Goal: Communication & Community: Connect with others

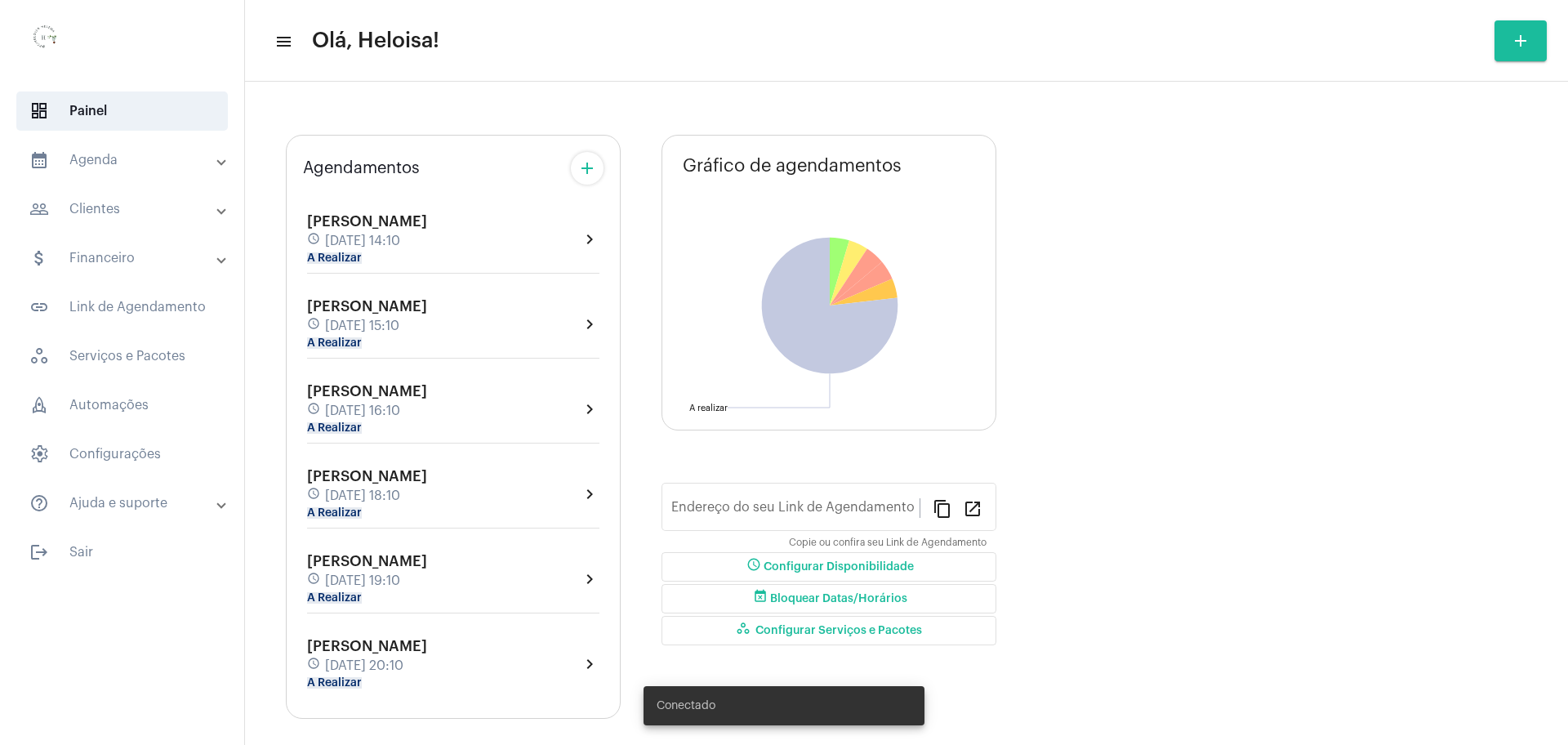
type input "[URL][DOMAIN_NAME]"
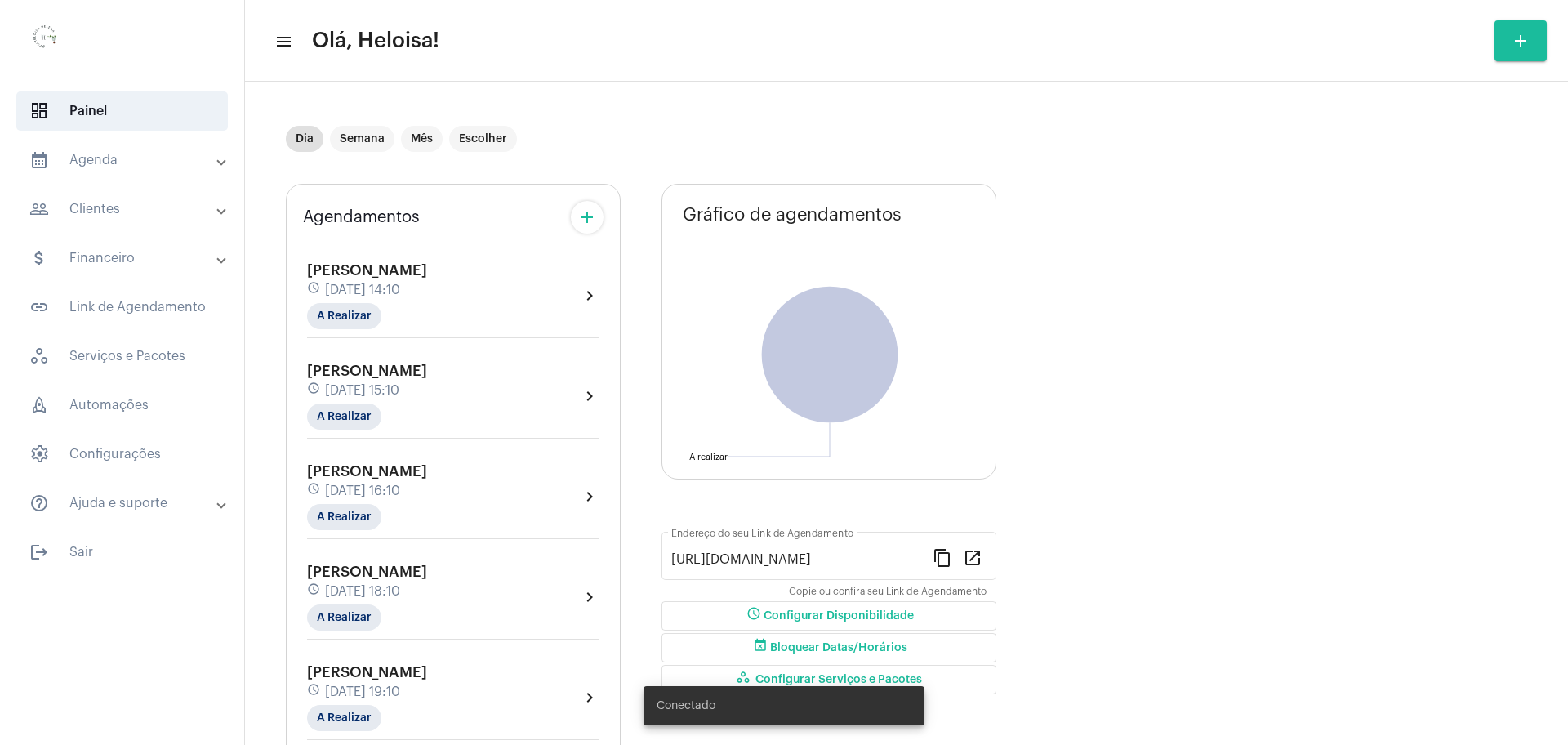
click at [360, 284] on span "[DATE] 14:10" at bounding box center [362, 289] width 75 height 15
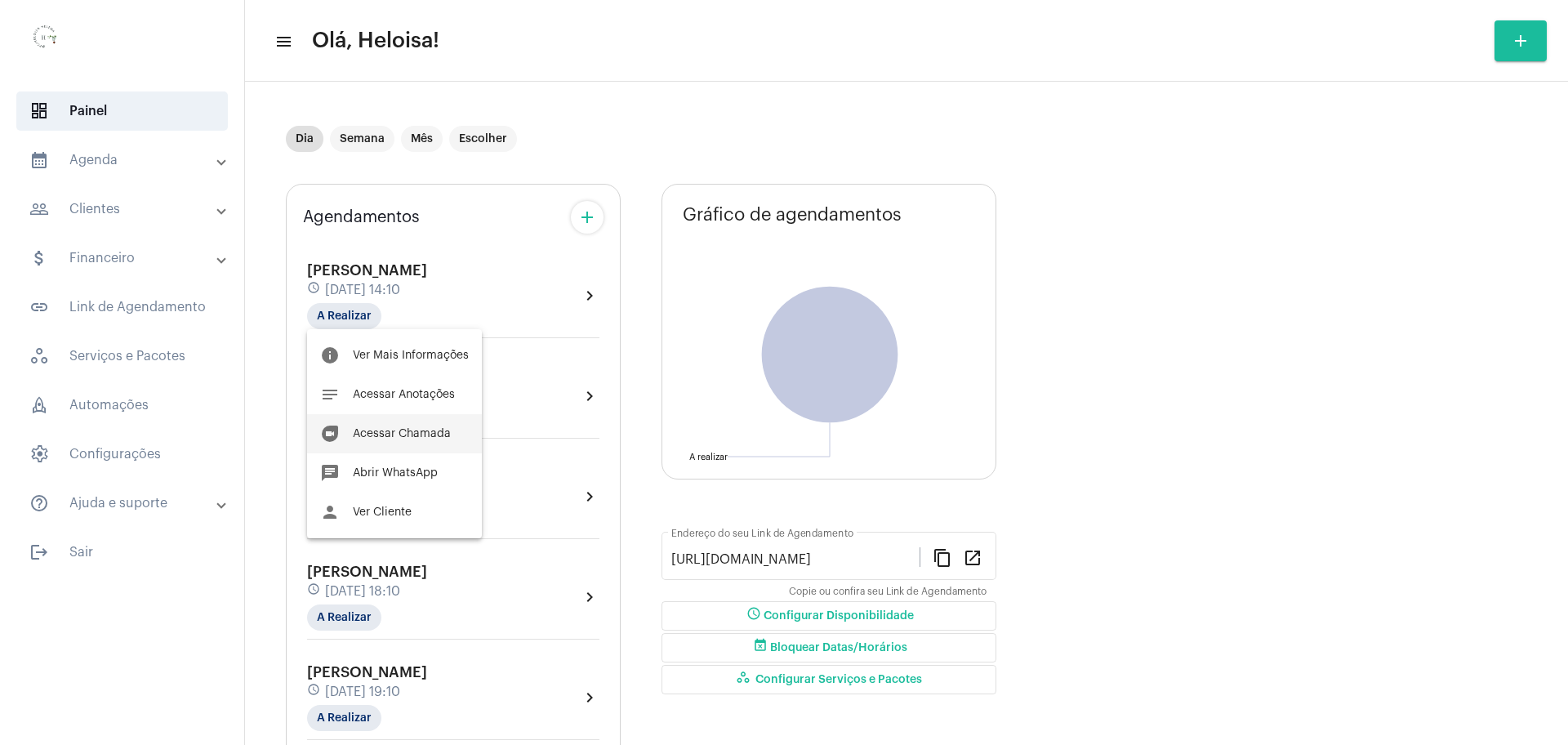
click at [396, 435] on span "Acessar Chamada" at bounding box center [402, 433] width 98 height 11
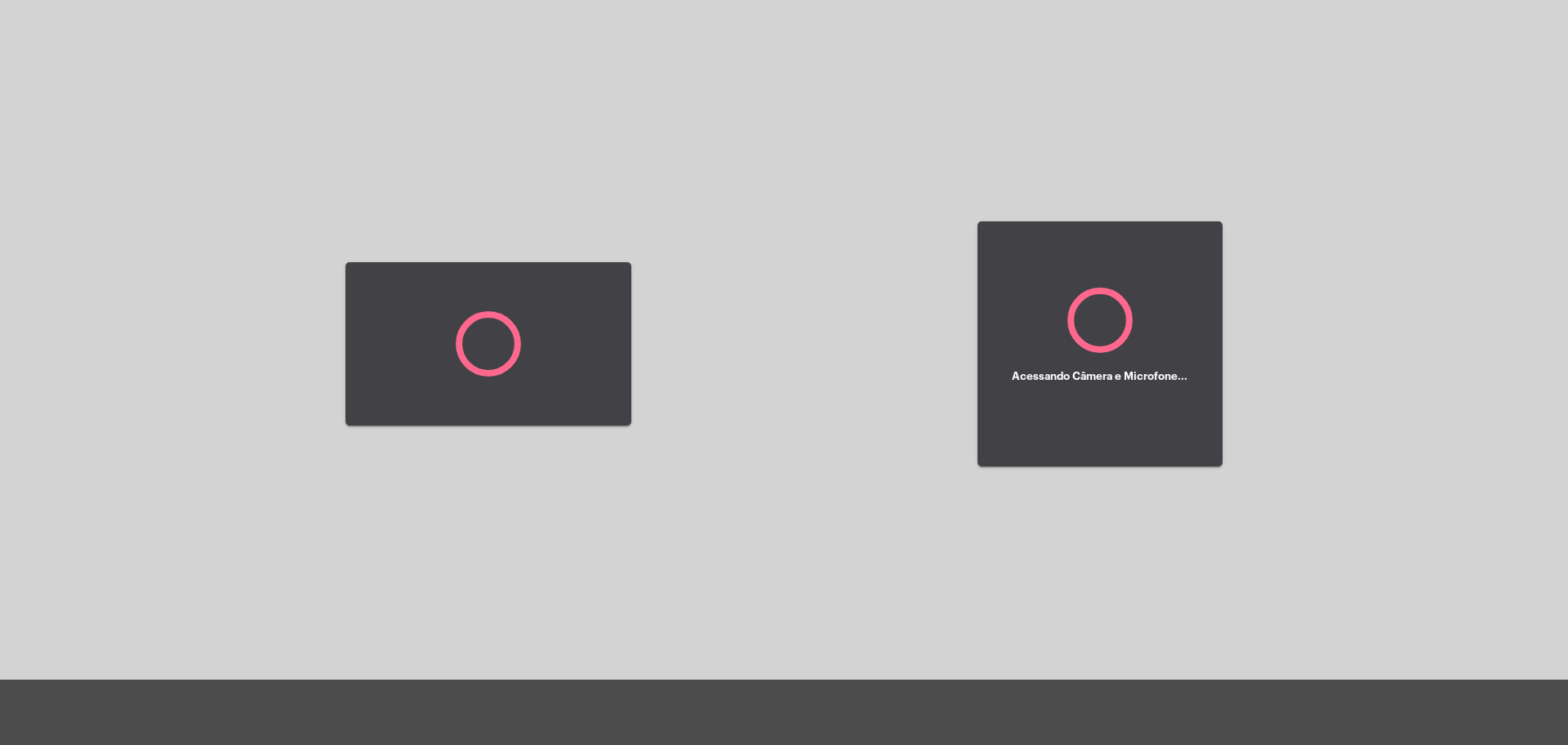
click at [790, 404] on div "Acessando Câmera e Microfone..." at bounding box center [784, 341] width 1565 height 679
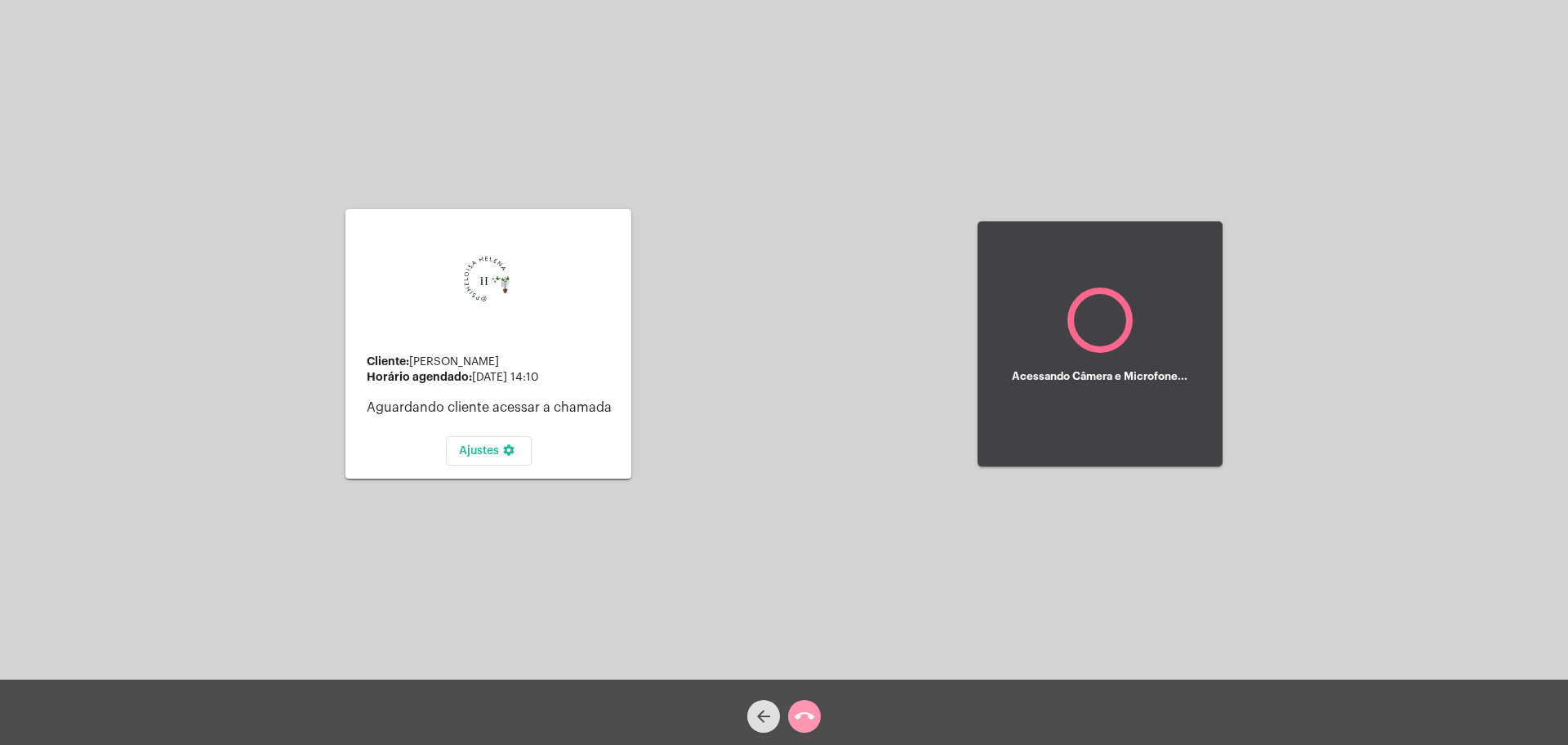
click at [1092, 669] on div "Acessando Câmera e Microfone..." at bounding box center [1100, 344] width 245 height 675
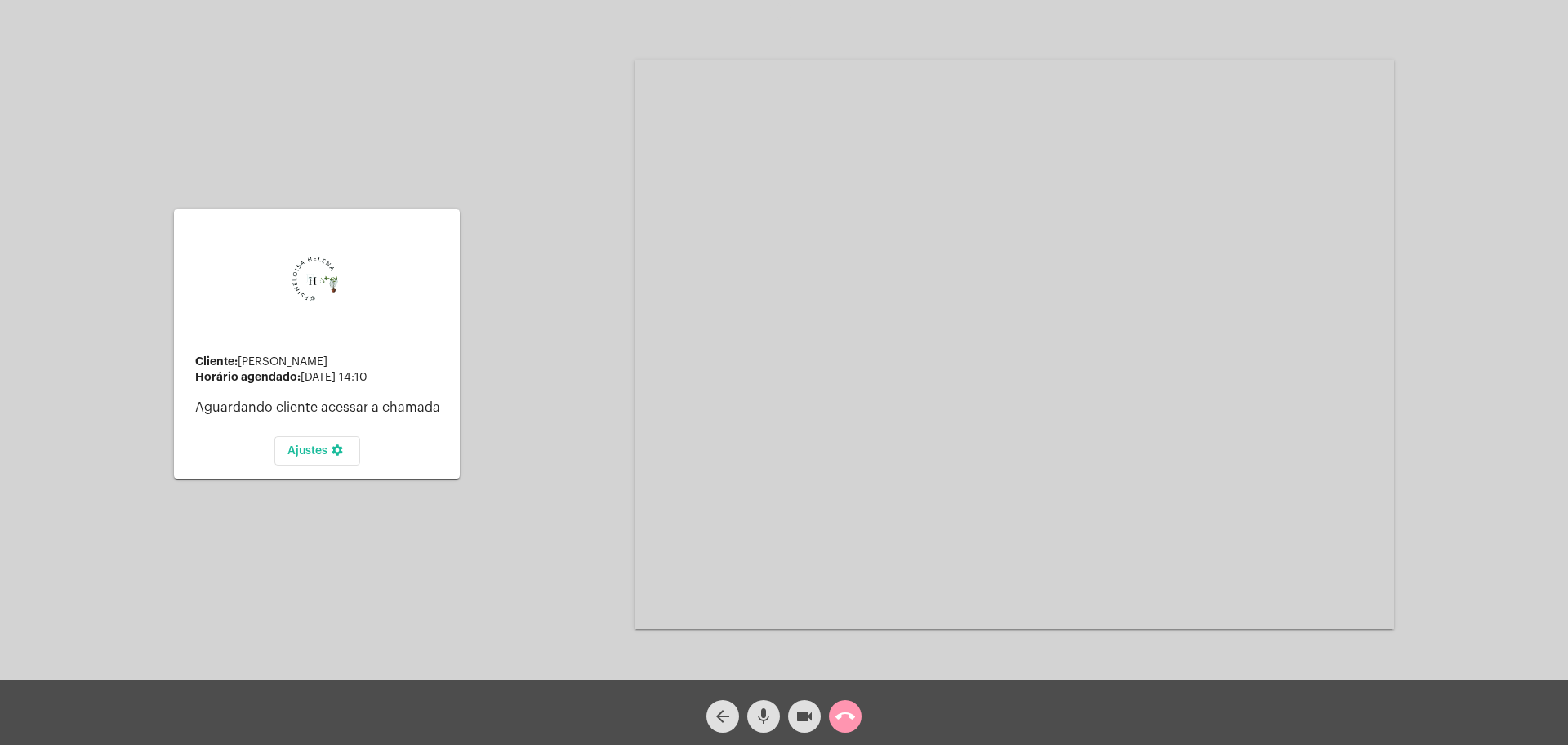
click at [525, 64] on div "Cliente: [PERSON_NAME] agendado: [DATE] 14:10 Aguardando cliente acessar a cham…" at bounding box center [784, 341] width 1565 height 679
drag, startPoint x: 466, startPoint y: 127, endPoint x: 658, endPoint y: 238, distance: 221.8
click at [466, 127] on div "Cliente: [PERSON_NAME] agendado: [DATE] 14:10 Aguardando cliente acessar a cham…" at bounding box center [784, 341] width 1565 height 679
click at [757, 711] on mat-icon "mic" at bounding box center [764, 716] width 20 height 20
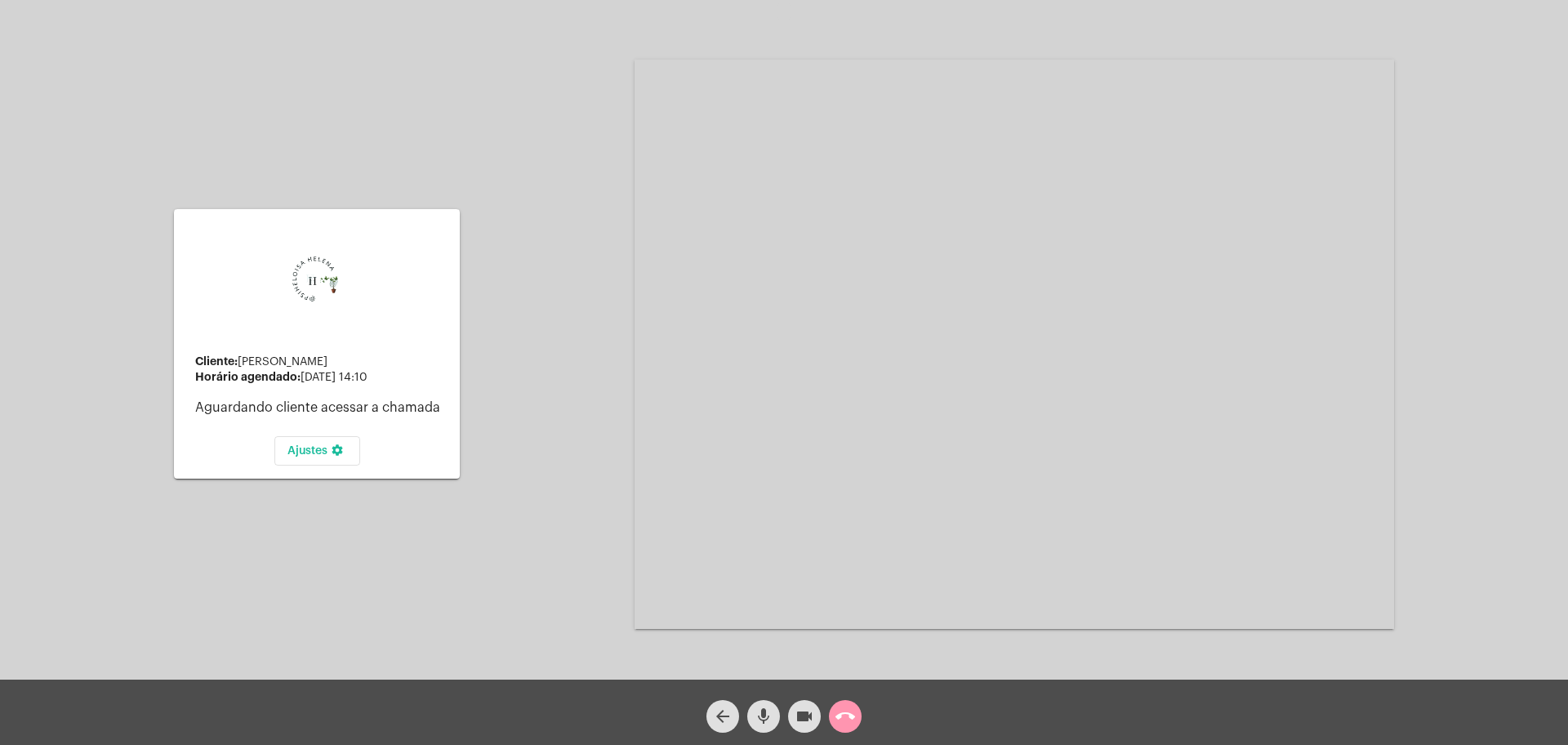
click at [757, 711] on mat-icon "mic" at bounding box center [764, 716] width 20 height 20
click at [807, 723] on mat-icon "videocam" at bounding box center [805, 716] width 20 height 20
click at [760, 704] on span "mic" at bounding box center [764, 716] width 20 height 33
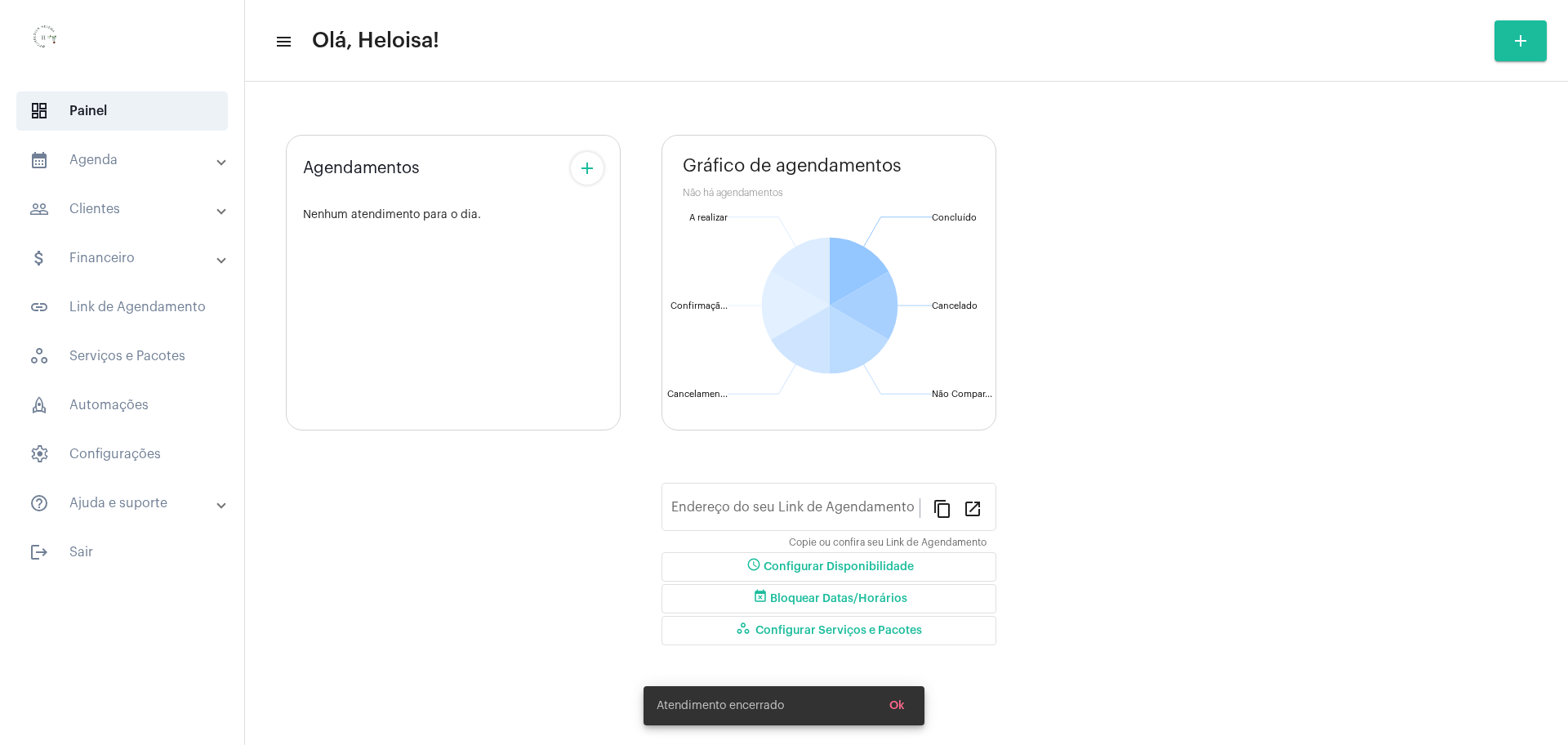
type input "[URL][DOMAIN_NAME]"
